Goal: Download file/media

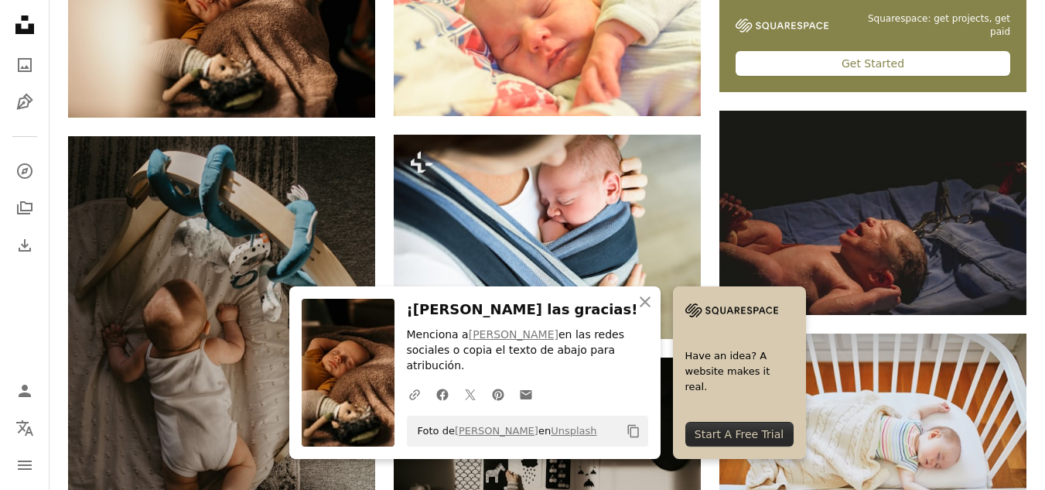
scroll to position [696, 0]
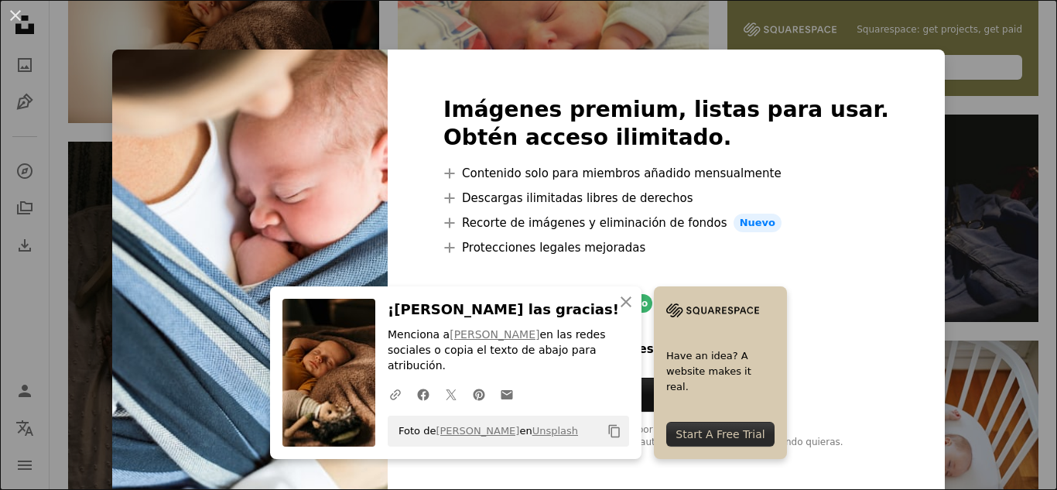
click at [860, 341] on div "Imágenes premium, listas para usar. Obtén acceso ilimitado. A plus sign Conteni…" at bounding box center [666, 273] width 557 height 446
click at [914, 293] on div "An X shape Imágenes premium, listas para usar. Obtén acceso ilimitado. A plus s…" at bounding box center [528, 245] width 1057 height 490
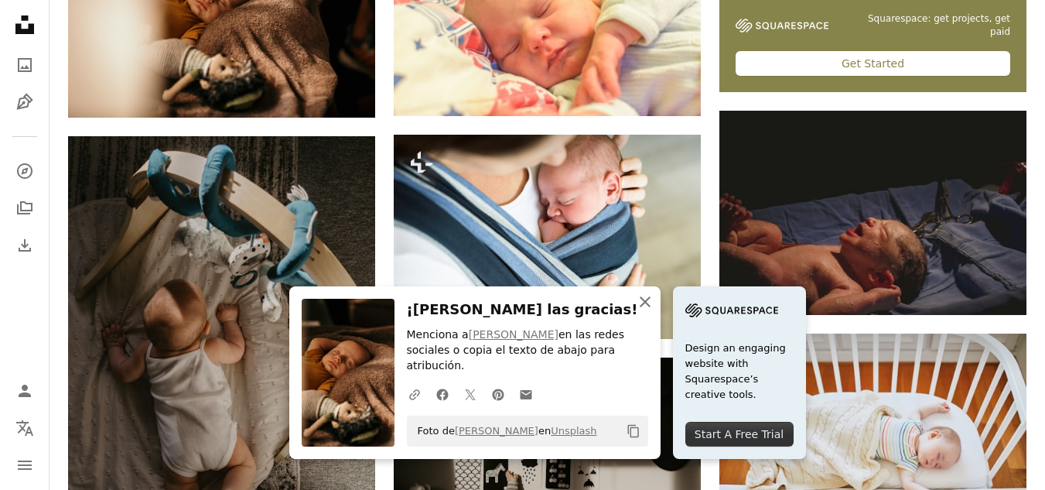
click at [641, 308] on icon "An X shape" at bounding box center [645, 301] width 19 height 19
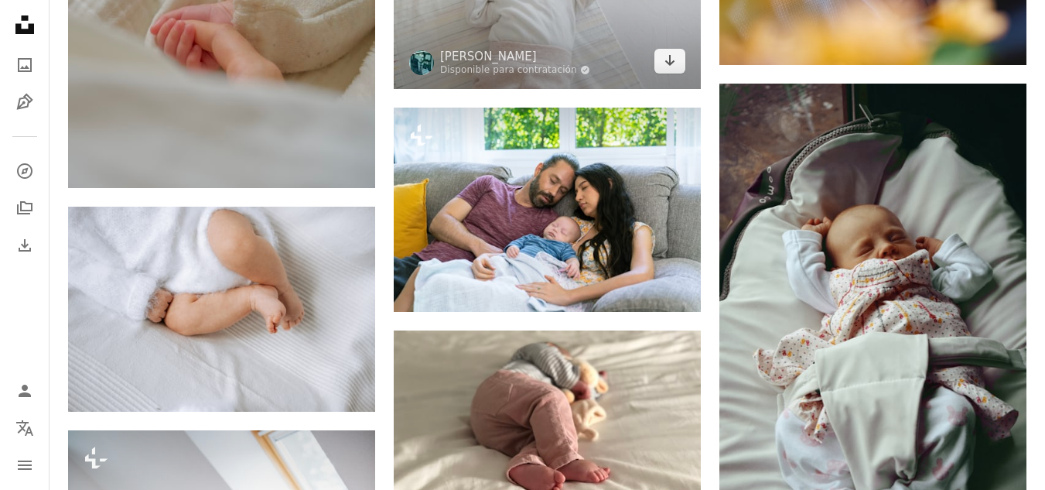
scroll to position [1547, 0]
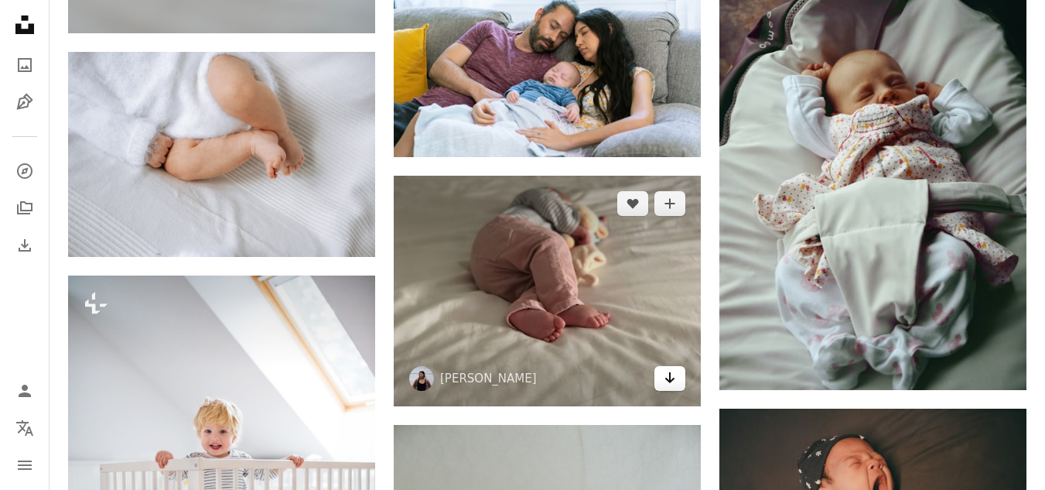
click at [669, 377] on icon "Descargar" at bounding box center [670, 377] width 10 height 11
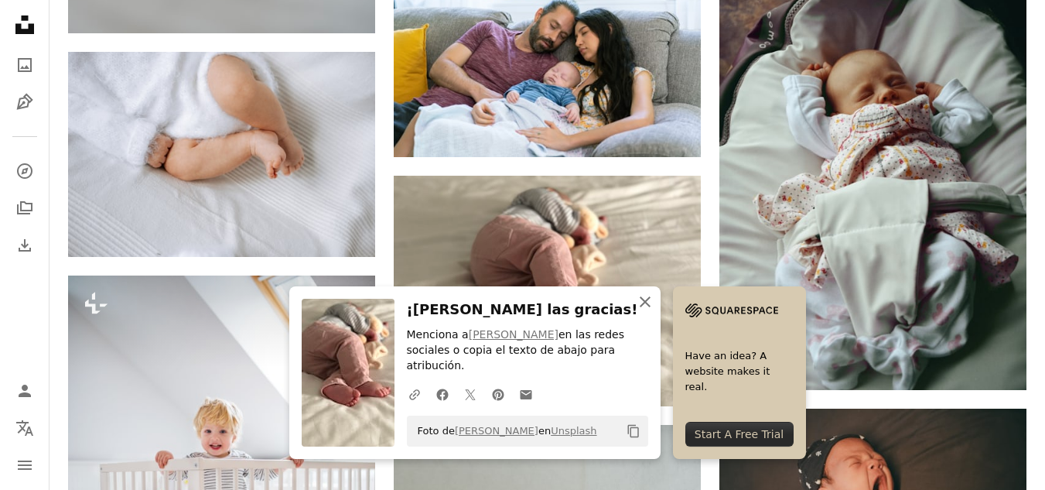
click at [644, 311] on icon "An X shape" at bounding box center [645, 301] width 19 height 19
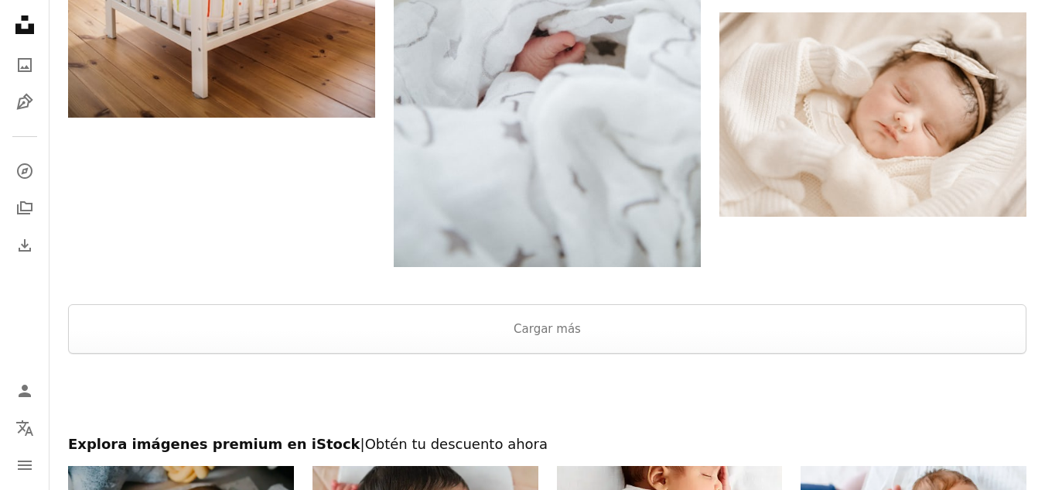
scroll to position [2244, 0]
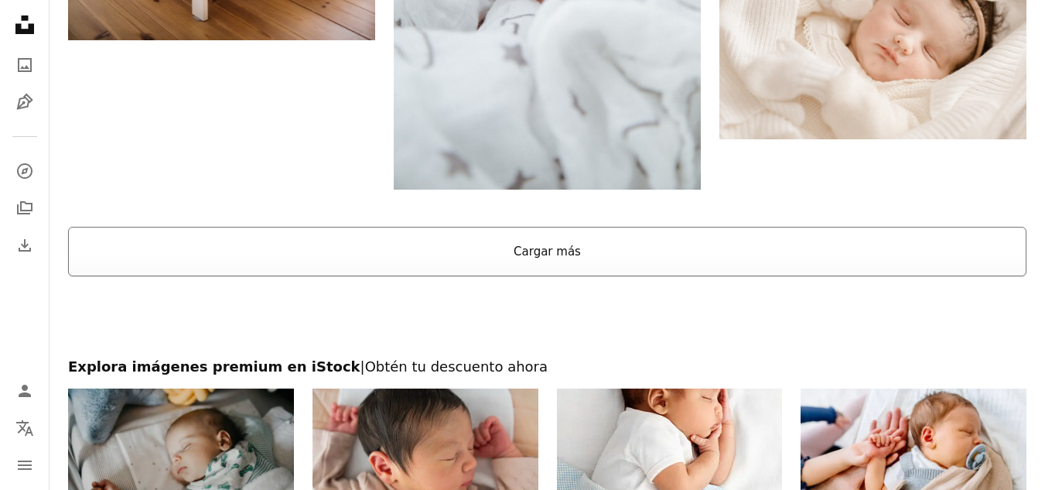
click at [644, 259] on button "Cargar más" at bounding box center [547, 252] width 959 height 50
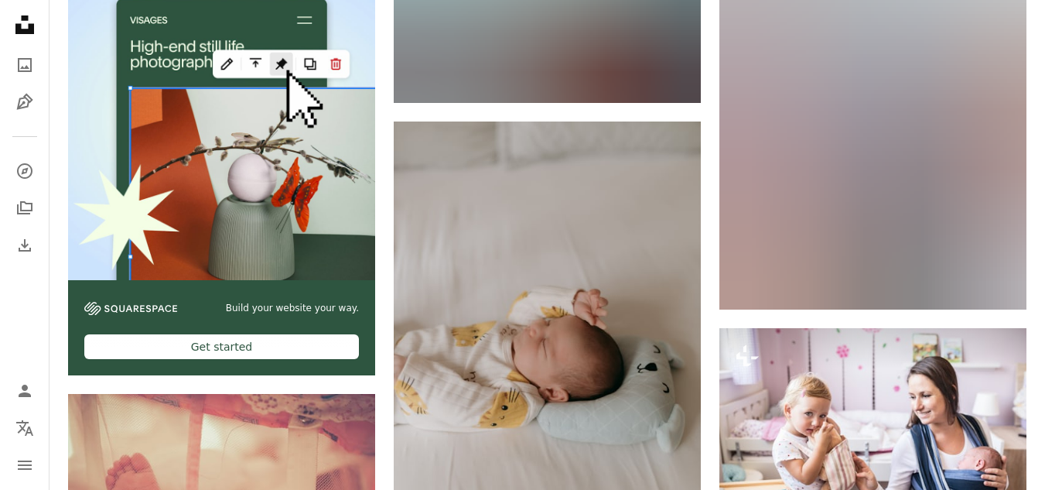
scroll to position [2708, 0]
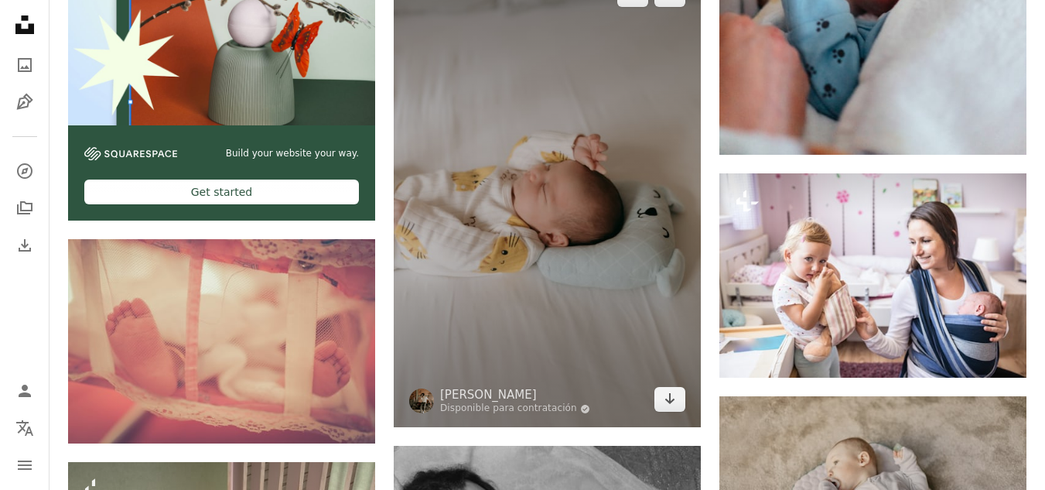
drag, startPoint x: 668, startPoint y: 193, endPoint x: 677, endPoint y: 176, distance: 19.4
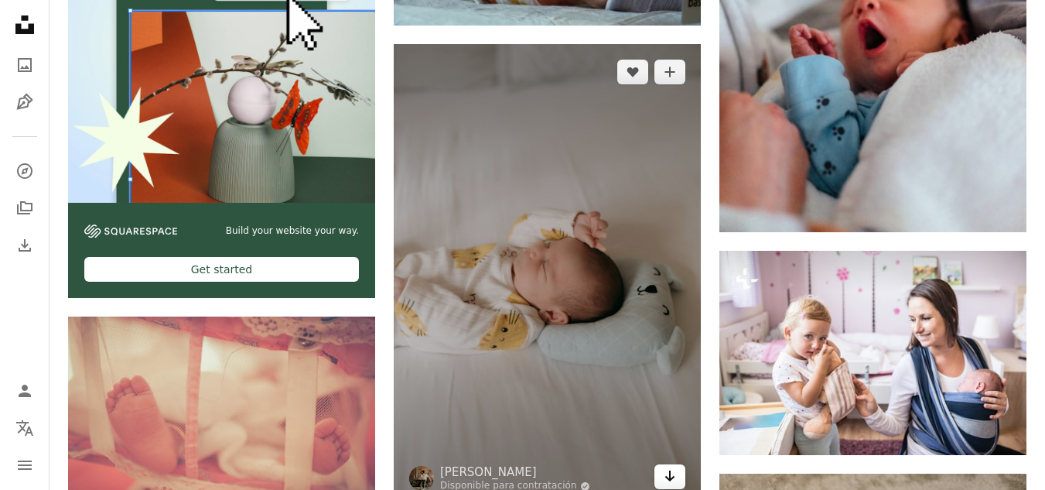
click at [677, 466] on link "Arrow pointing down" at bounding box center [670, 476] width 31 height 25
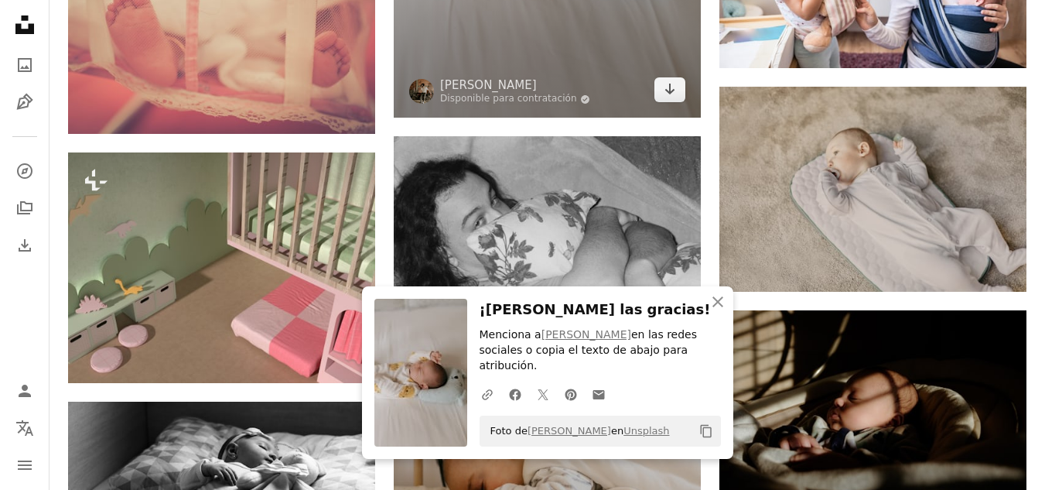
scroll to position [3095, 0]
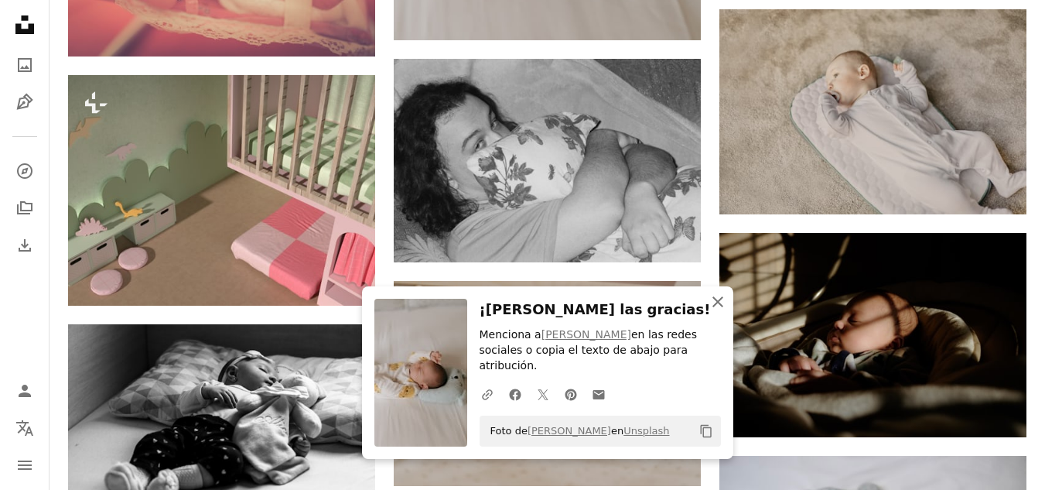
click at [716, 311] on icon "An X shape" at bounding box center [718, 301] width 19 height 19
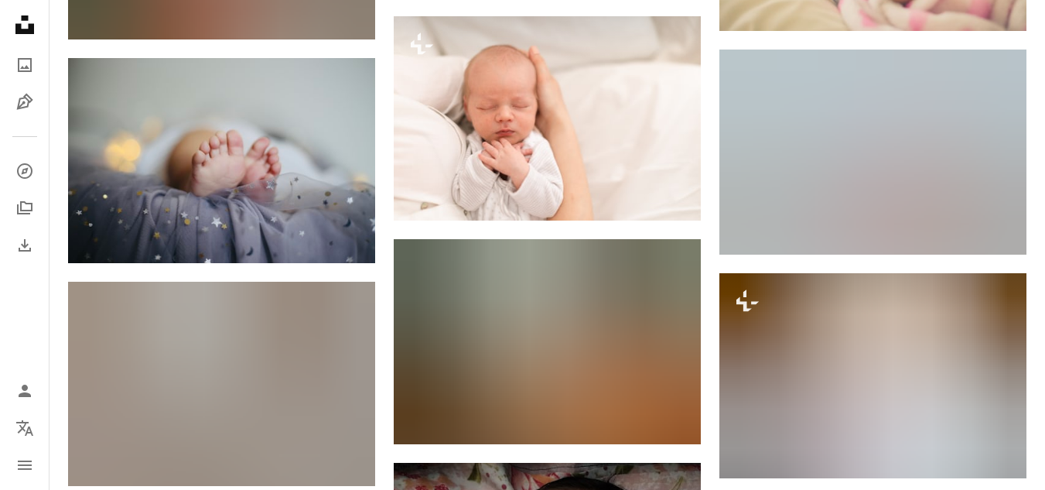
scroll to position [8588, 0]
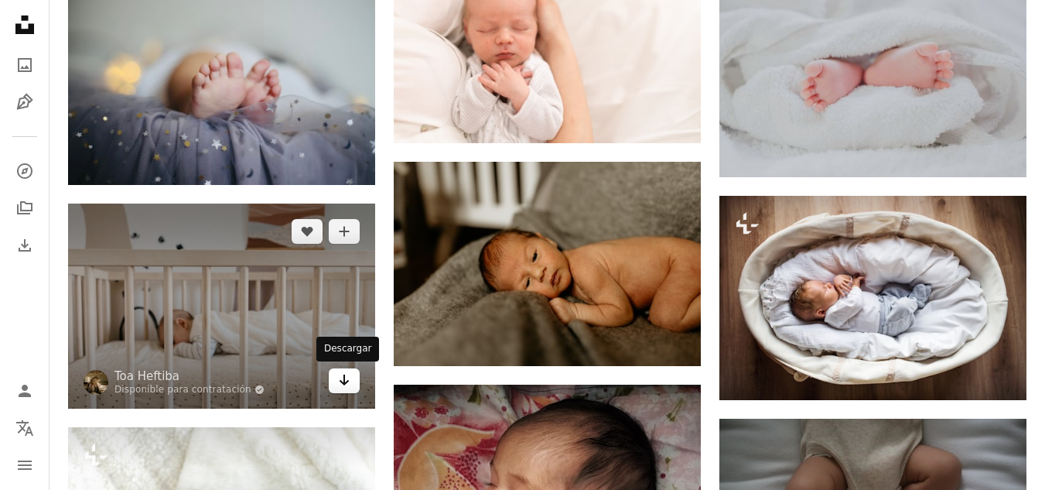
click at [353, 388] on link "Arrow pointing down" at bounding box center [344, 380] width 31 height 25
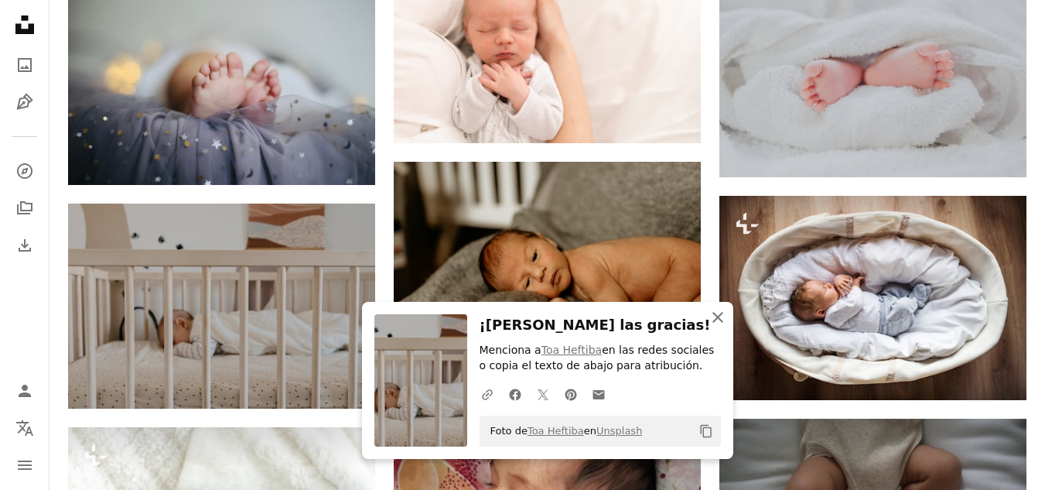
click at [722, 318] on icon "An X shape" at bounding box center [718, 317] width 19 height 19
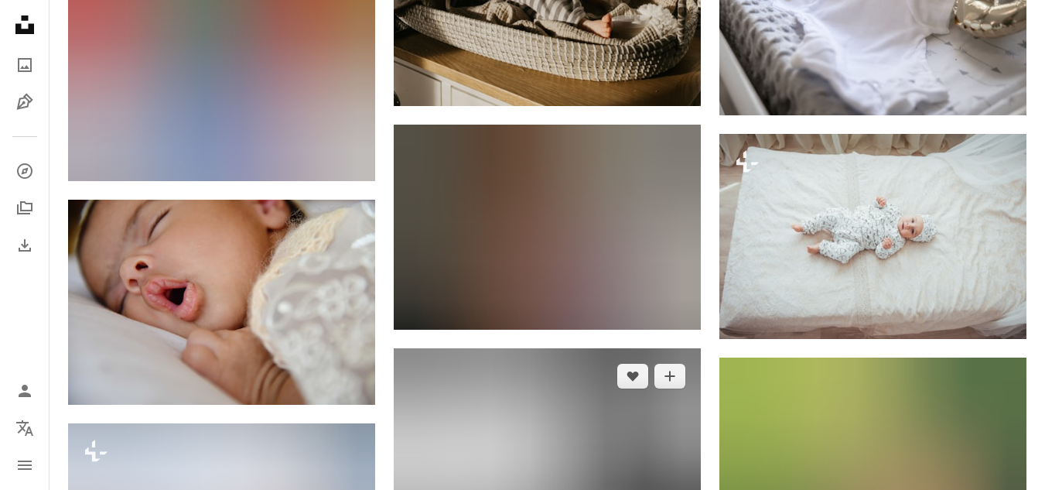
scroll to position [10445, 0]
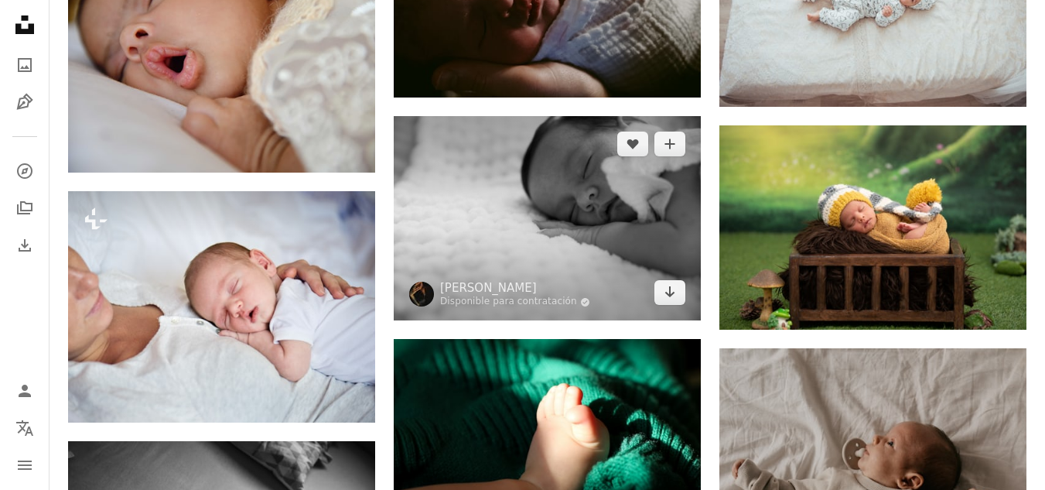
click at [675, 306] on img at bounding box center [547, 218] width 307 height 204
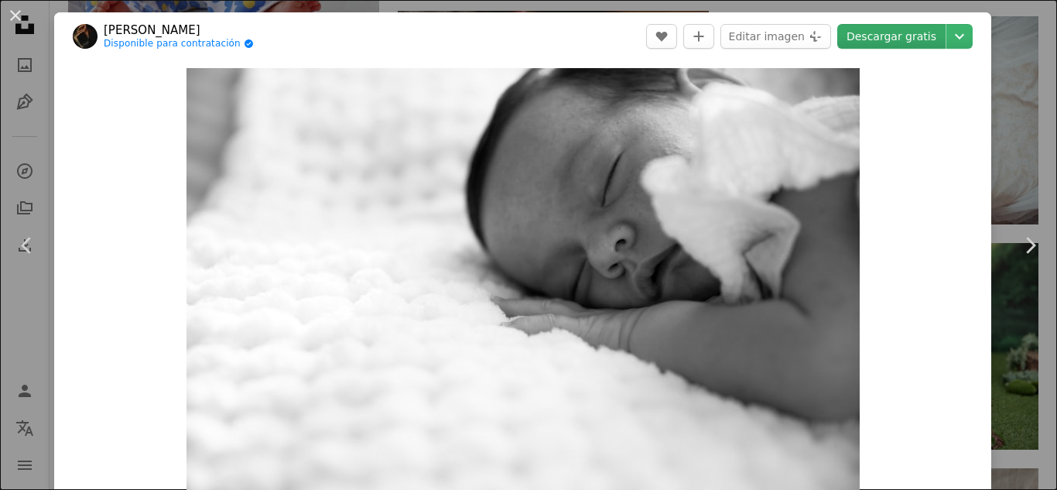
click at [890, 39] on link "Descargar gratis" at bounding box center [891, 36] width 108 height 25
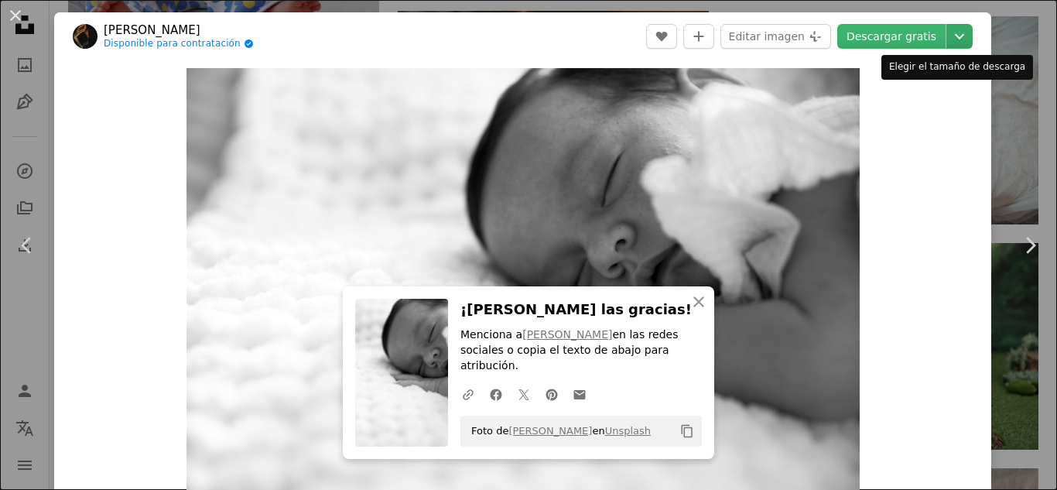
click at [952, 36] on icon "Chevron down" at bounding box center [959, 36] width 25 height 19
click at [1024, 339] on dialog "An X shape Chevron left Chevron right [PERSON_NAME] Disponible para contratació…" at bounding box center [528, 245] width 1057 height 490
click at [22, 20] on button "An X shape" at bounding box center [15, 15] width 19 height 19
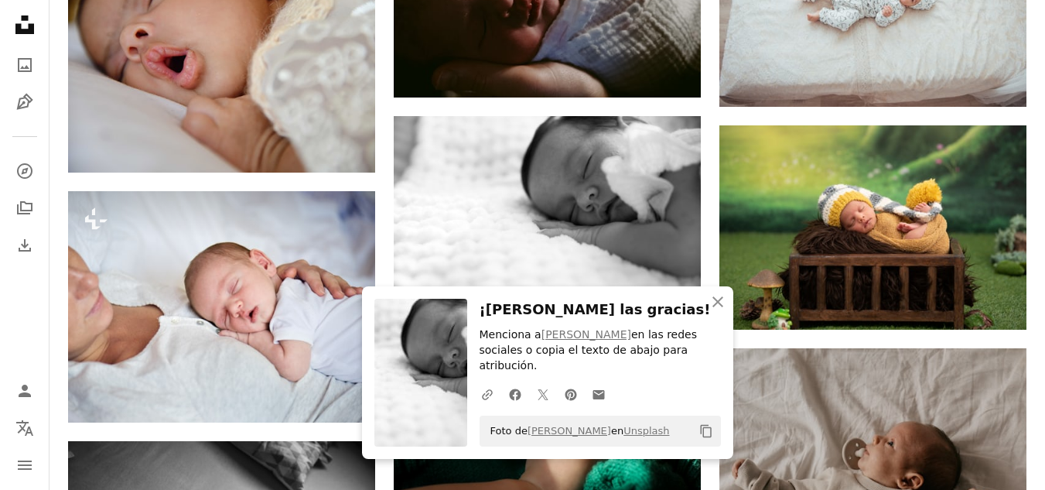
scroll to position [10522, 0]
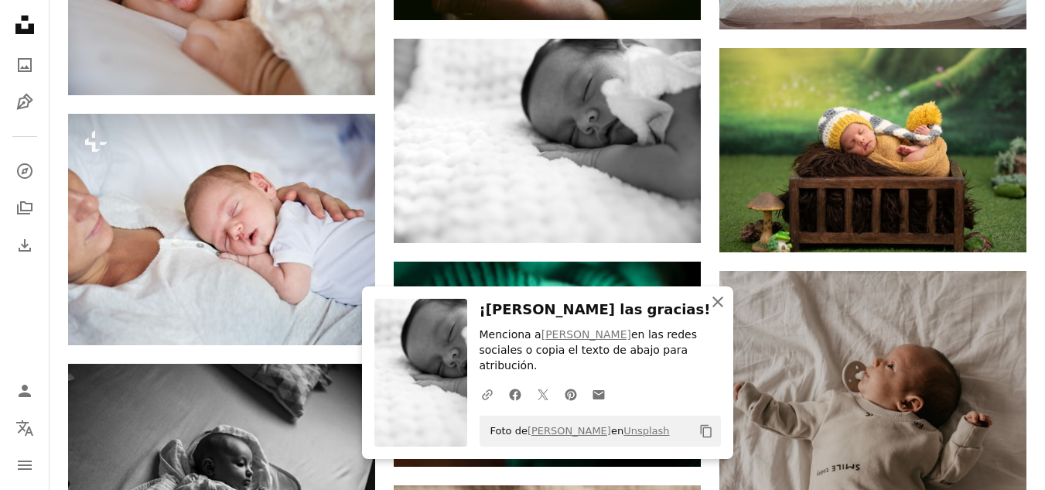
click at [726, 311] on icon "An X shape" at bounding box center [718, 301] width 19 height 19
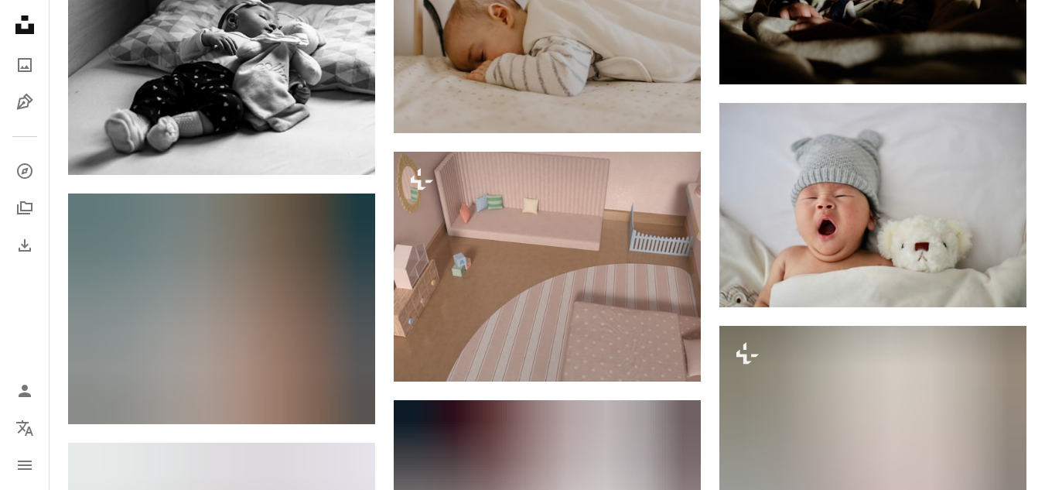
scroll to position [0, 0]
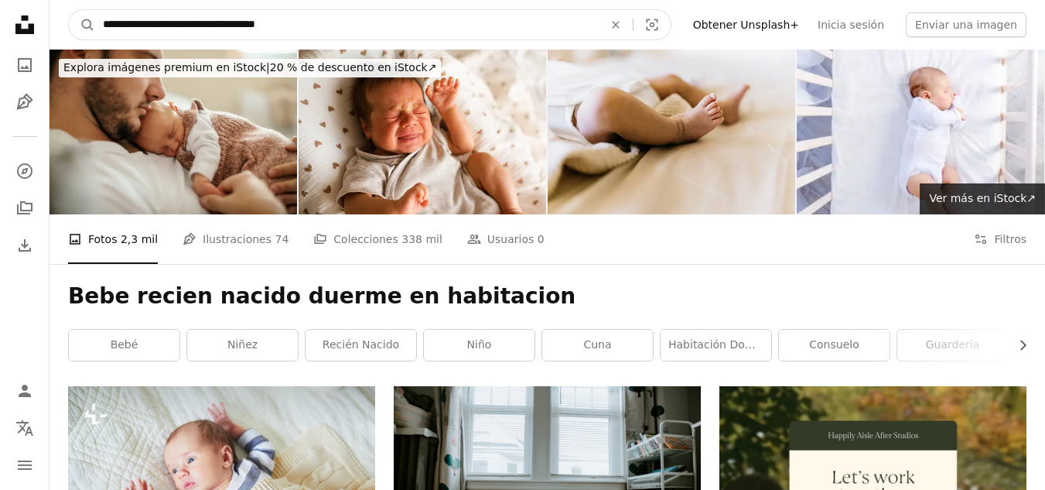
drag, startPoint x: 209, startPoint y: 32, endPoint x: 309, endPoint y: 29, distance: 99.9
click at [309, 29] on input "**********" at bounding box center [347, 24] width 504 height 29
type input "*"
type input "**********"
click at [69, 10] on button "A magnifying glass" at bounding box center [82, 24] width 26 height 29
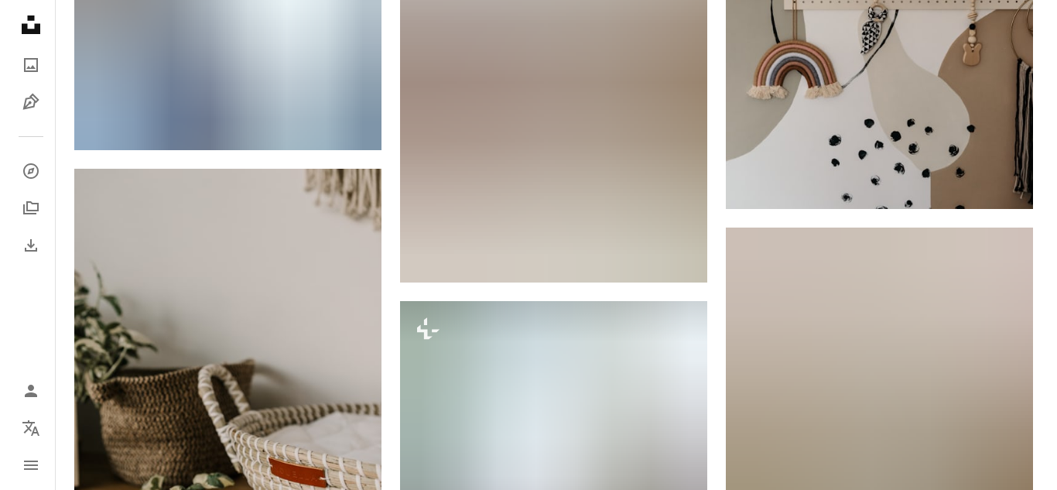
scroll to position [10367, 0]
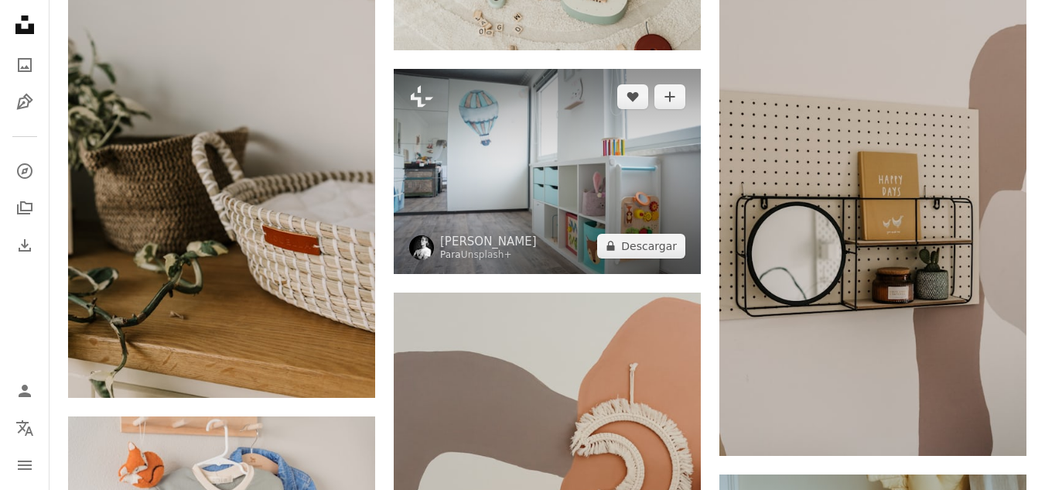
click at [538, 231] on img at bounding box center [547, 171] width 307 height 204
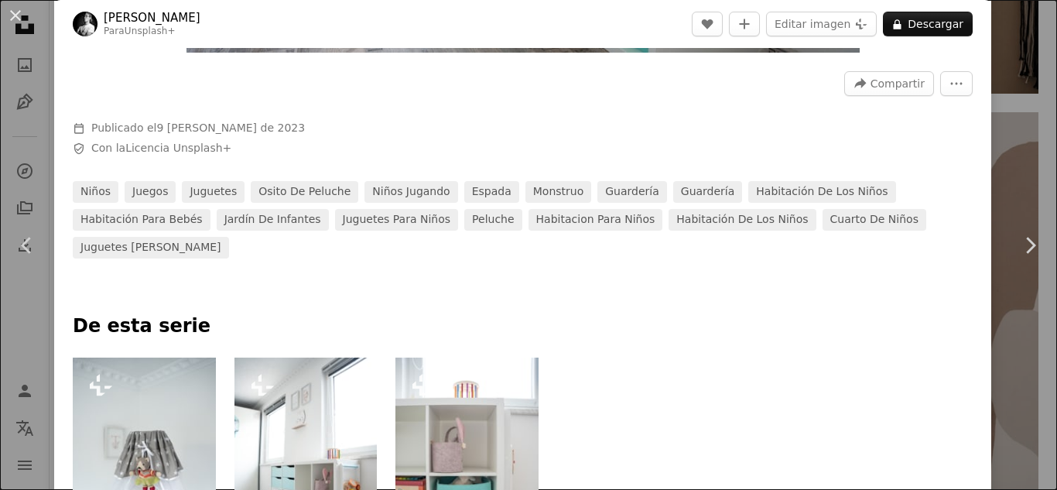
scroll to position [696, 0]
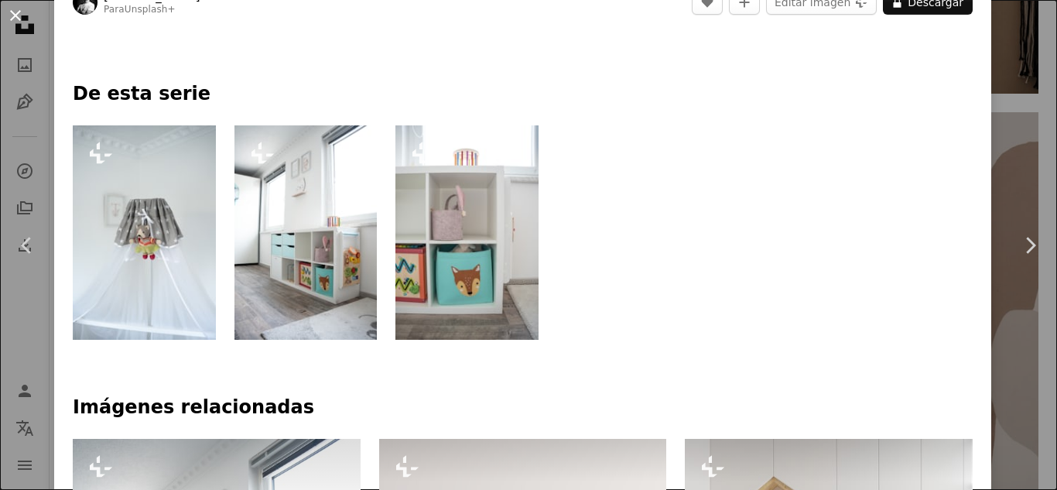
click at [22, 18] on button "An X shape" at bounding box center [15, 15] width 19 height 19
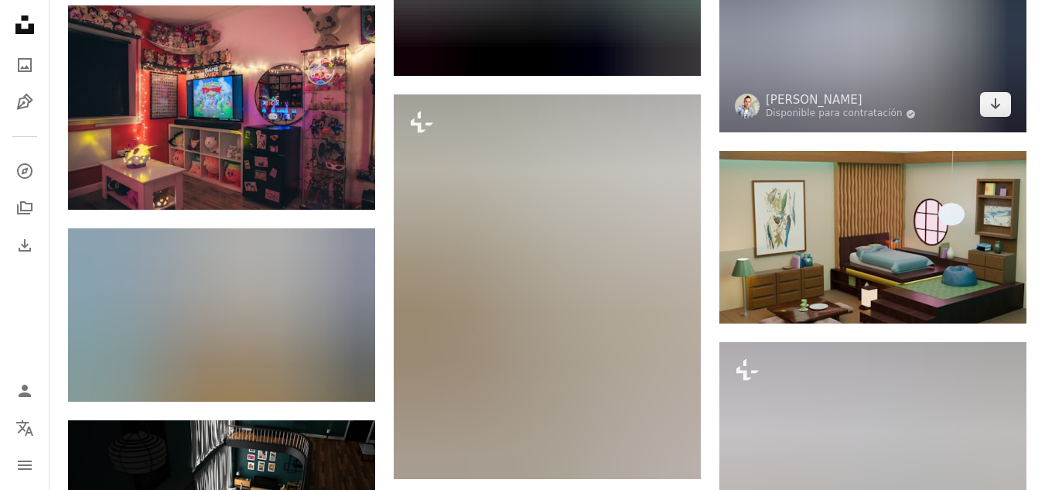
scroll to position [18104, 0]
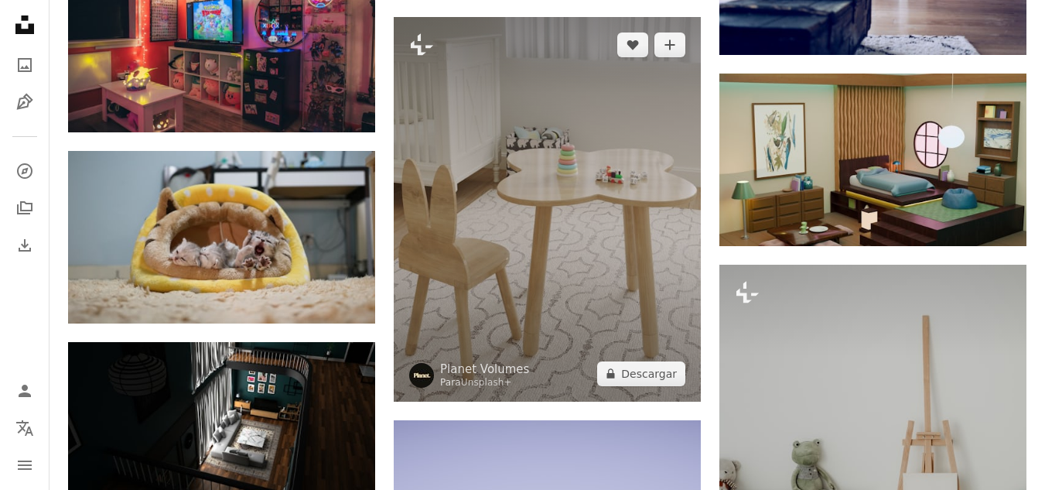
click at [649, 383] on img at bounding box center [547, 209] width 307 height 384
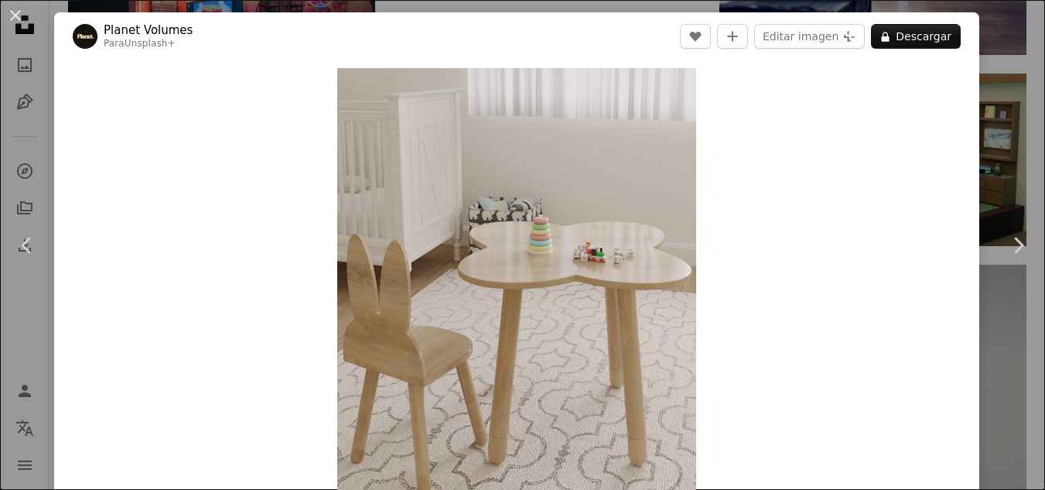
click at [945, 37] on button "A lock Descargar" at bounding box center [916, 36] width 90 height 25
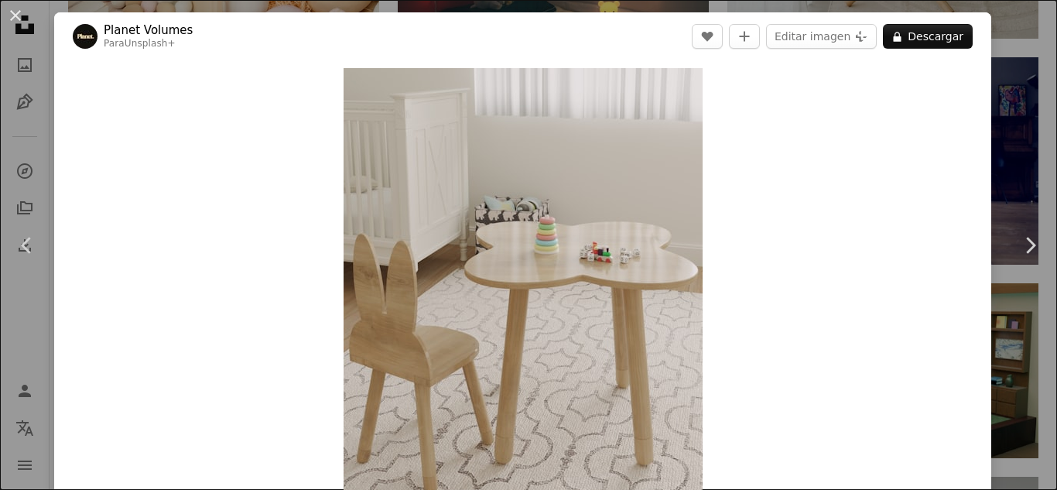
click at [15, 12] on button "An X shape" at bounding box center [15, 15] width 19 height 19
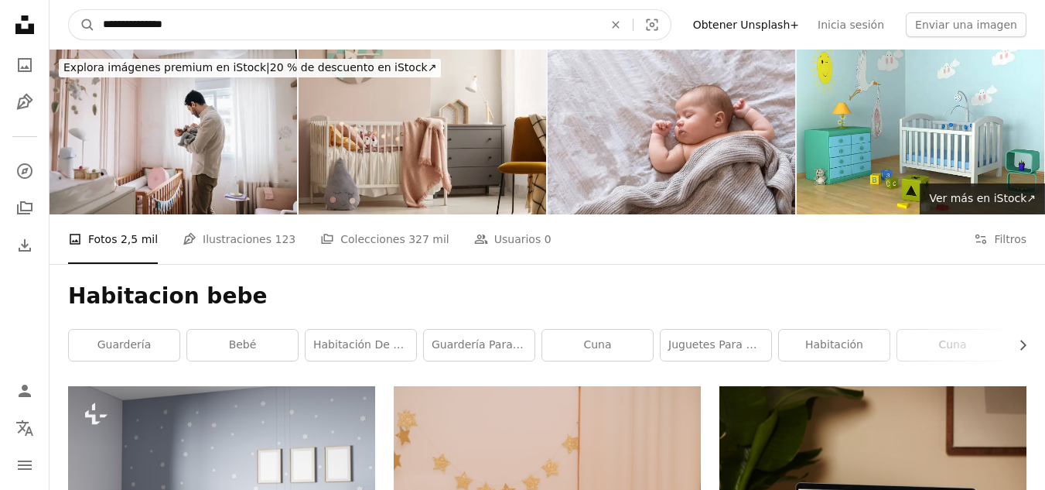
drag, startPoint x: 262, startPoint y: 19, endPoint x: 0, endPoint y: 41, distance: 263.2
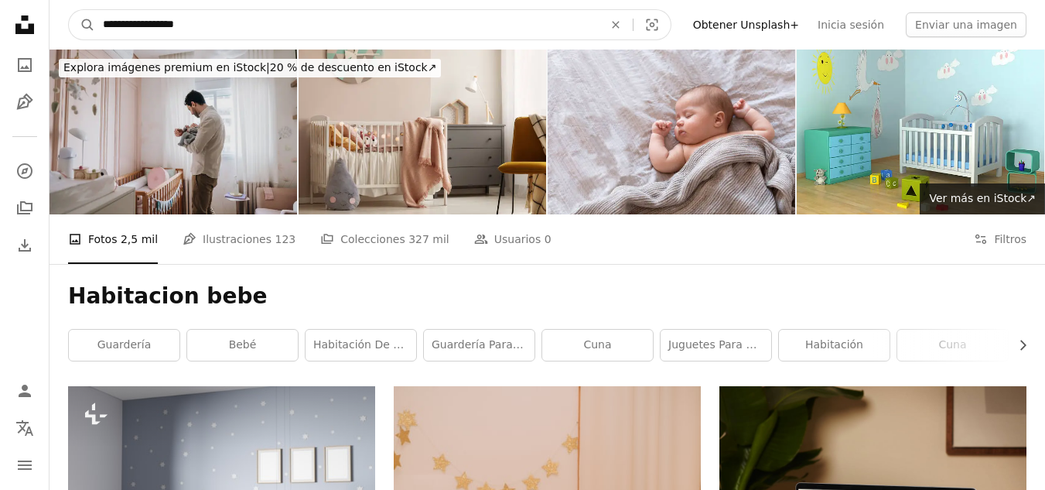
click at [69, 10] on button "A magnifying glass" at bounding box center [82, 24] width 26 height 29
type input "**********"
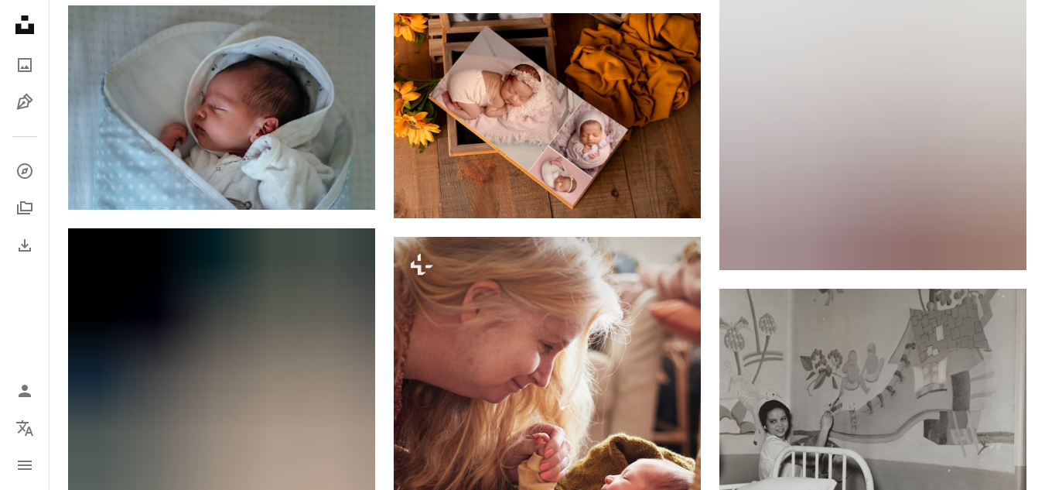
scroll to position [5261, 0]
